Goal: Task Accomplishment & Management: Manage account settings

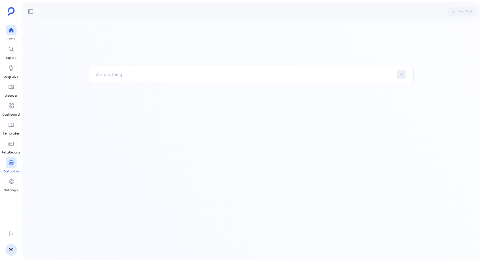
click at [9, 164] on icon at bounding box center [11, 163] width 6 height 6
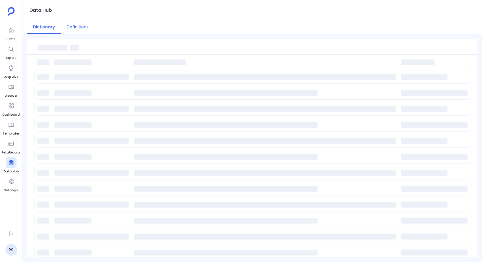
click at [80, 23] on button "Definitions" at bounding box center [78, 27] width 34 height 13
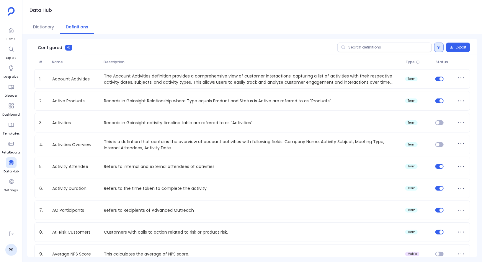
click at [441, 48] on icon at bounding box center [440, 47] width 4 height 4
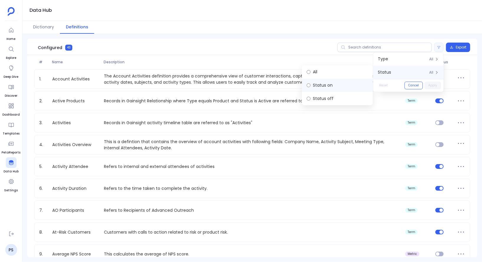
click at [343, 87] on label "Status on" at bounding box center [337, 85] width 71 height 13
click at [436, 84] on button "Apply" at bounding box center [433, 86] width 17 height 8
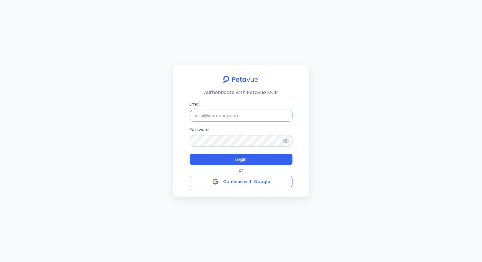
click at [261, 113] on input "Email" at bounding box center [241, 116] width 103 height 12
type input "support+gsgong@petavue.com"
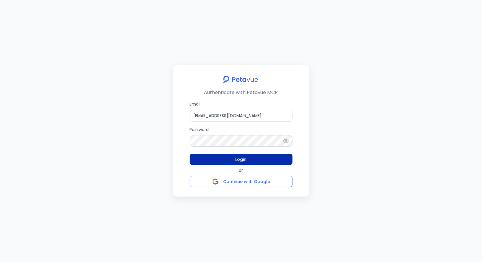
click at [246, 161] on span "Login" at bounding box center [241, 159] width 11 height 7
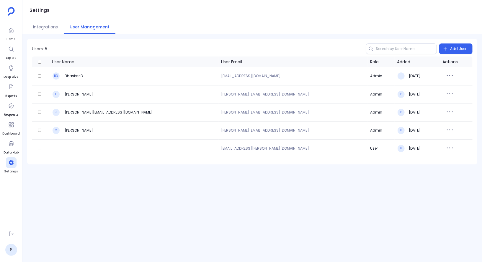
click at [187, 186] on div "Users: 5 Add User User Name User Email Role Added Actions BD Bhaskar D [EMAIL_A…" at bounding box center [252, 148] width 460 height 228
